Goal: Task Accomplishment & Management: Manage account settings

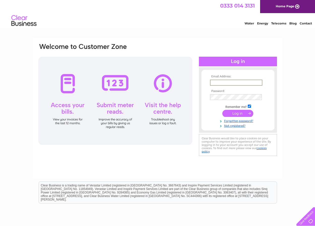
type input "[EMAIL_ADDRESS][DOMAIN_NAME]"
click at [242, 111] on input "submit" at bounding box center [237, 113] width 31 height 7
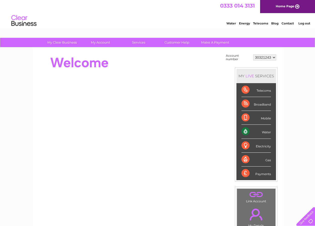
scroll to position [0, 0]
click at [258, 134] on div "Water" at bounding box center [255, 132] width 29 height 14
click at [263, 133] on div "Water" at bounding box center [255, 132] width 29 height 14
click at [247, 131] on div "Water" at bounding box center [255, 132] width 29 height 14
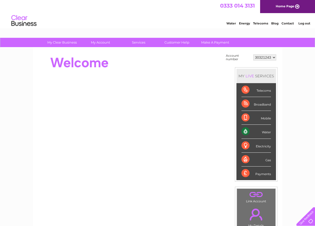
click at [263, 132] on div "Water" at bounding box center [255, 132] width 29 height 14
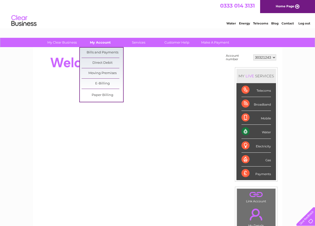
click at [104, 43] on link "My Account" at bounding box center [101, 42] width 42 height 9
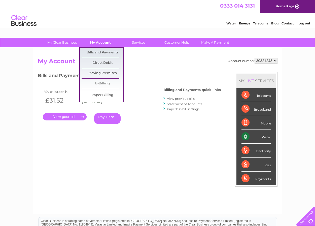
click at [106, 40] on link "My Account" at bounding box center [101, 42] width 42 height 9
click at [104, 94] on link "Paper Billing" at bounding box center [103, 95] width 42 height 10
click at [104, 91] on link "Paper Billing" at bounding box center [103, 95] width 42 height 10
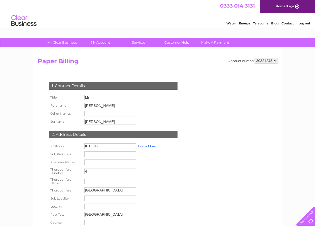
click at [197, 77] on div "Account number 30321243 Paper Billing 1. Contact Details Title Mr Forename [PER…" at bounding box center [158, 157] width 240 height 199
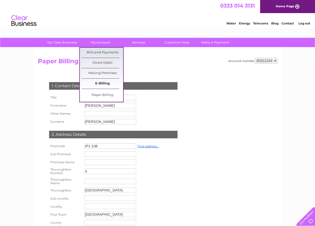
click at [108, 84] on link "E-Billing" at bounding box center [103, 84] width 42 height 10
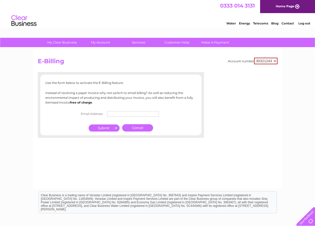
click at [123, 113] on input "text" at bounding box center [133, 114] width 52 height 6
type input "[EMAIL_ADDRESS][DOMAIN_NAME]"
click at [110, 127] on input "submit" at bounding box center [104, 127] width 31 height 7
